Goal: Information Seeking & Learning: Learn about a topic

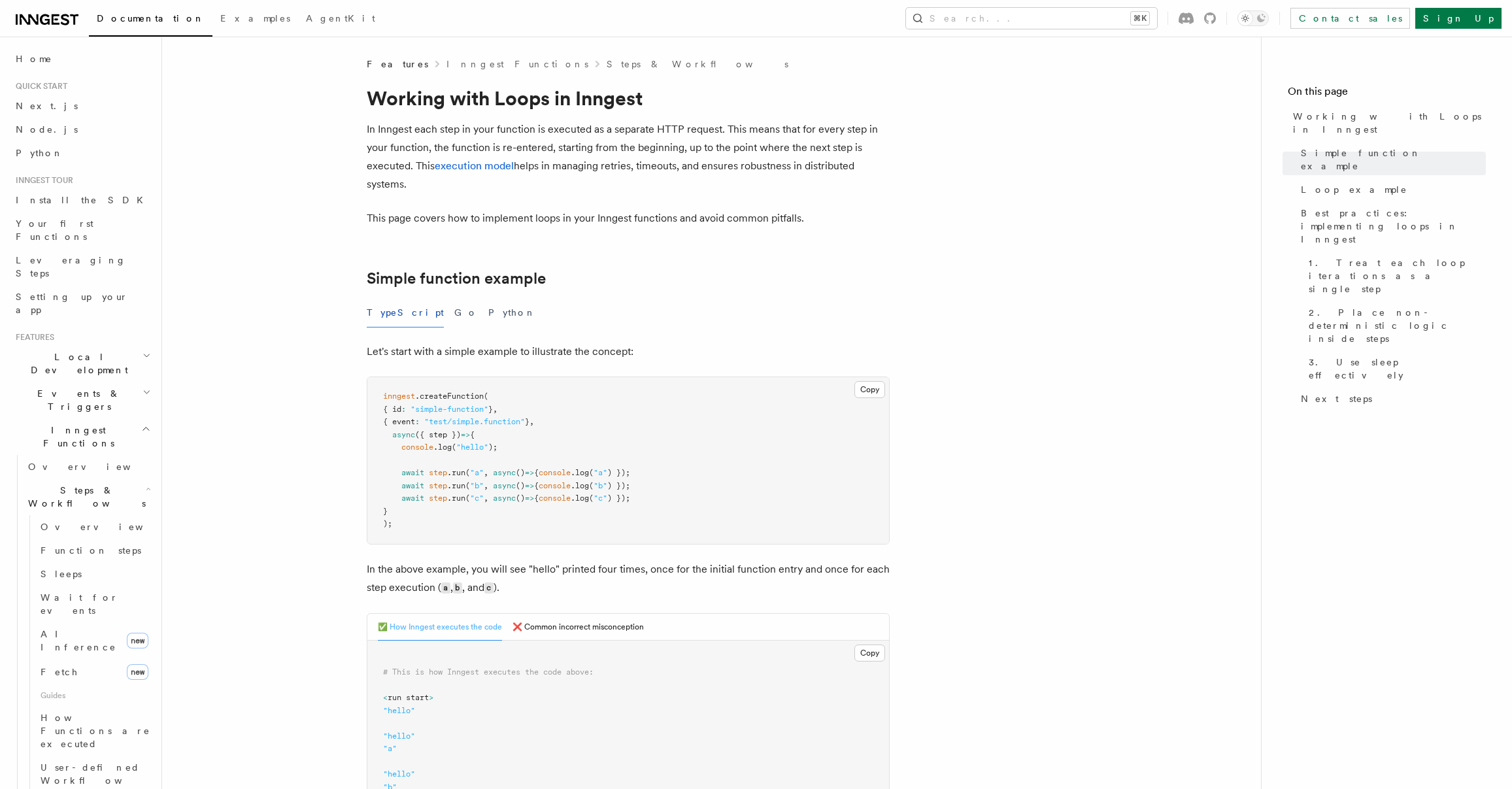
scroll to position [1255, 0]
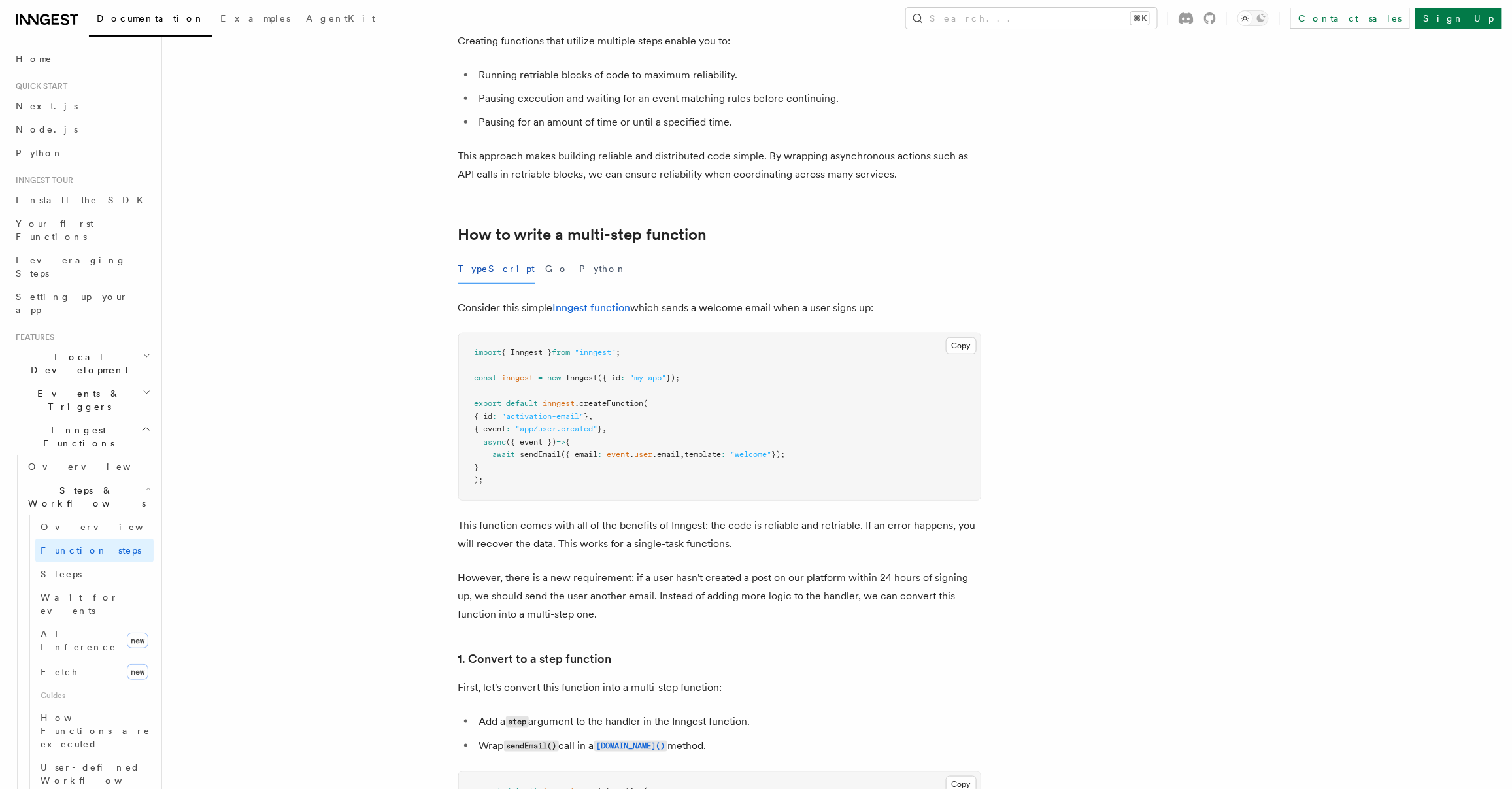
scroll to position [516, 0]
